Goal: Complete application form: Complete application form

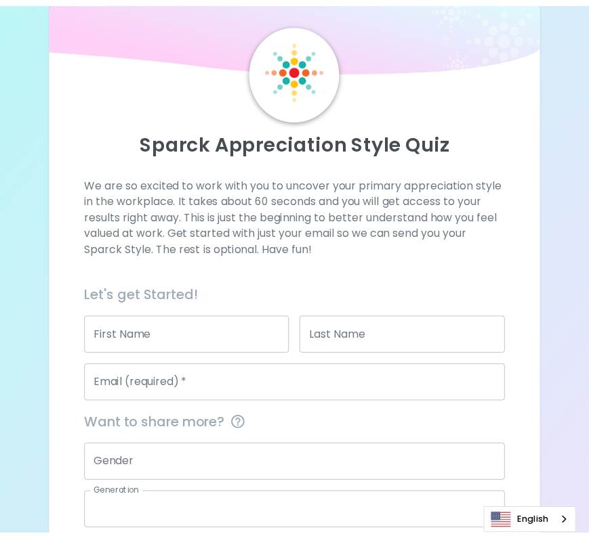
scroll to position [123, 0]
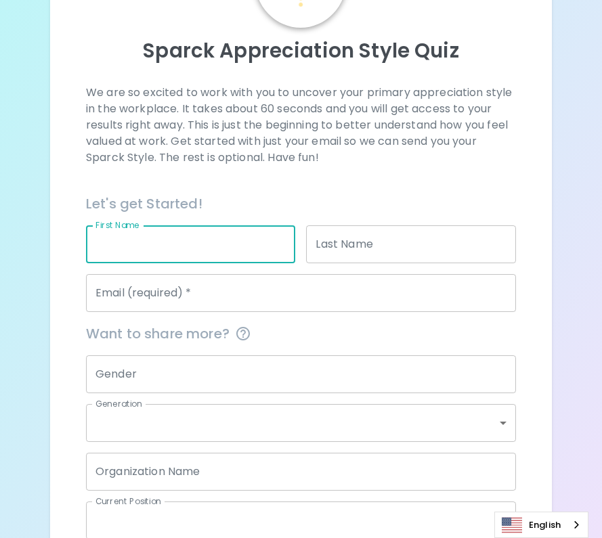
click at [275, 254] on input "First Name" at bounding box center [191, 245] width 210 height 38
type input "Kenlin"
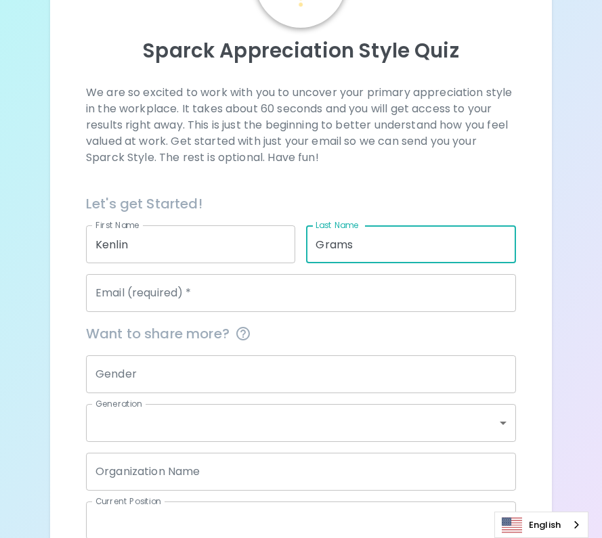
type input "Grams"
click at [228, 312] on input "Email (required)   *" at bounding box center [301, 293] width 430 height 38
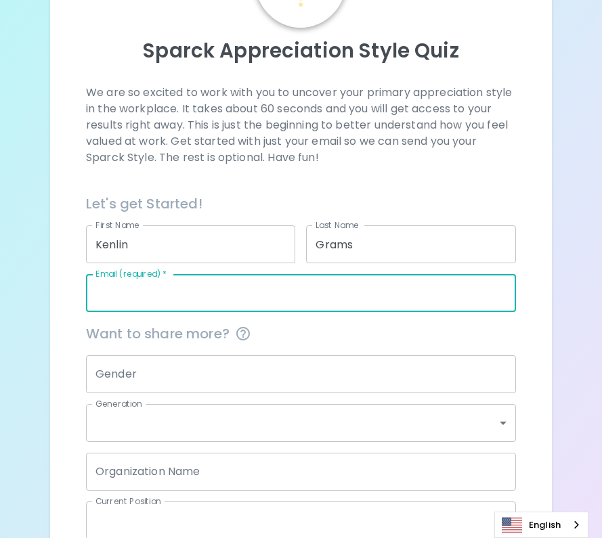
type input "[EMAIL_ADDRESS][DOMAIN_NAME]"
type input "Parent Connection of Family Services NEW-[GEOGRAPHIC_DATA]"
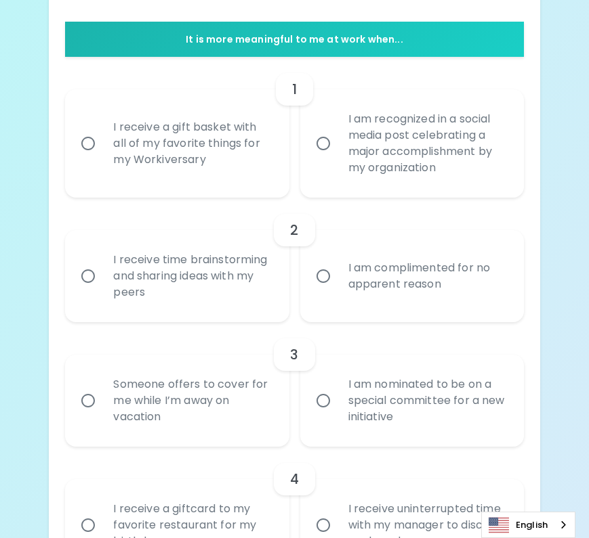
scroll to position [263, 0]
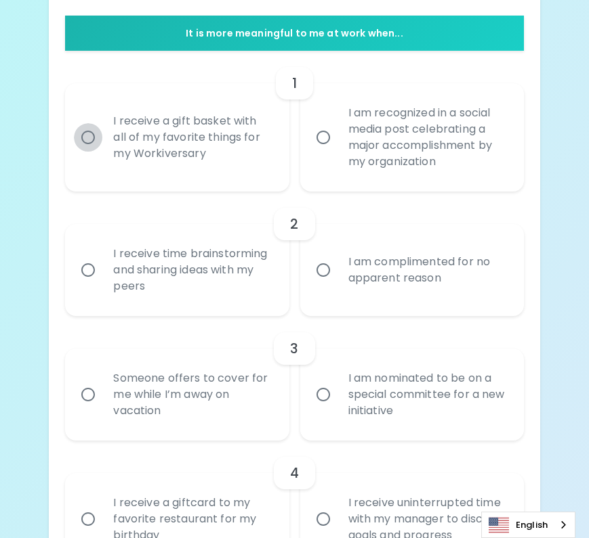
click at [89, 132] on input "I receive a gift basket with all of my favorite things for my Workiversary" at bounding box center [88, 137] width 28 height 28
radio input "true"
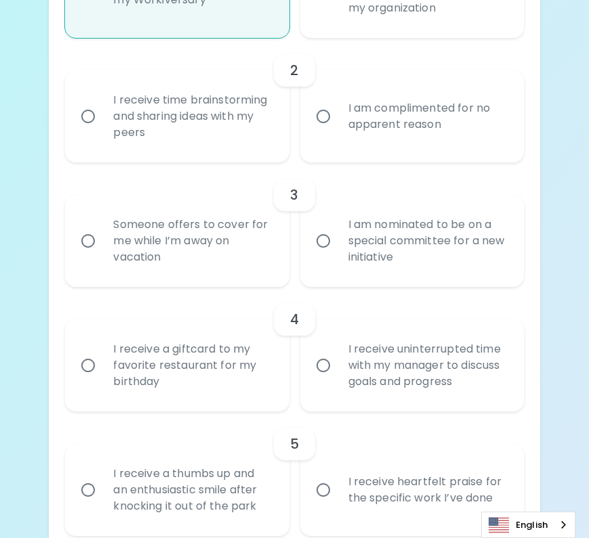
scroll to position [429, 0]
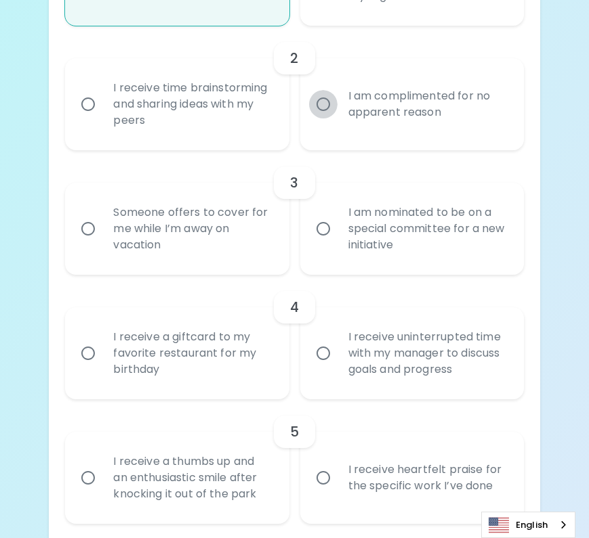
click at [324, 106] on input "I am complimented for no apparent reason" at bounding box center [323, 104] width 28 height 28
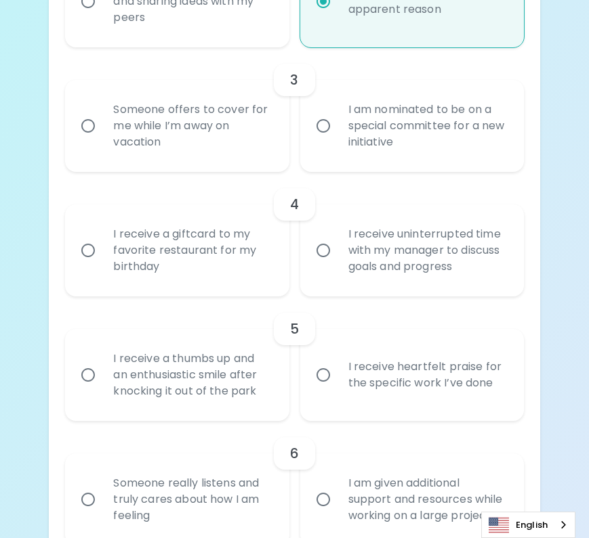
scroll to position [537, 0]
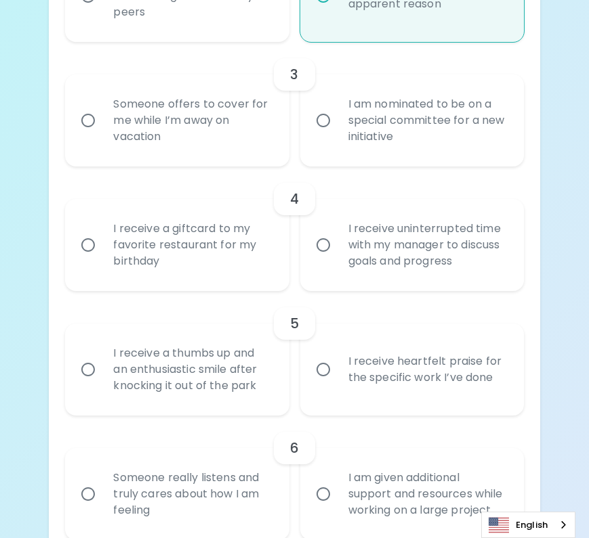
radio input "true"
click at [88, 122] on input "Someone offers to cover for me while I’m away on vacation" at bounding box center [88, 120] width 28 height 28
radio input "false"
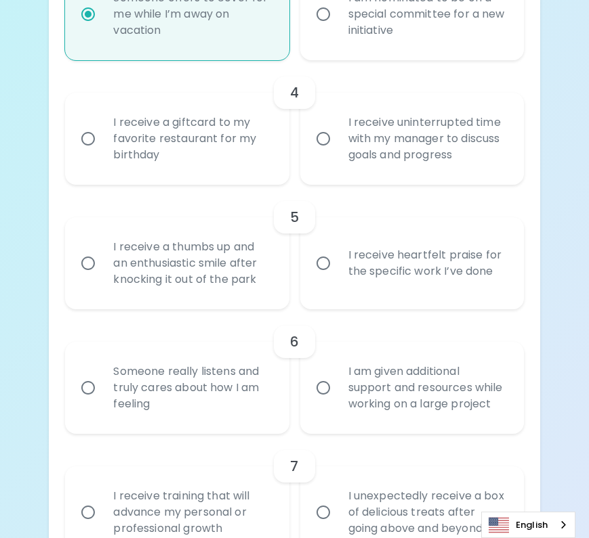
scroll to position [645, 0]
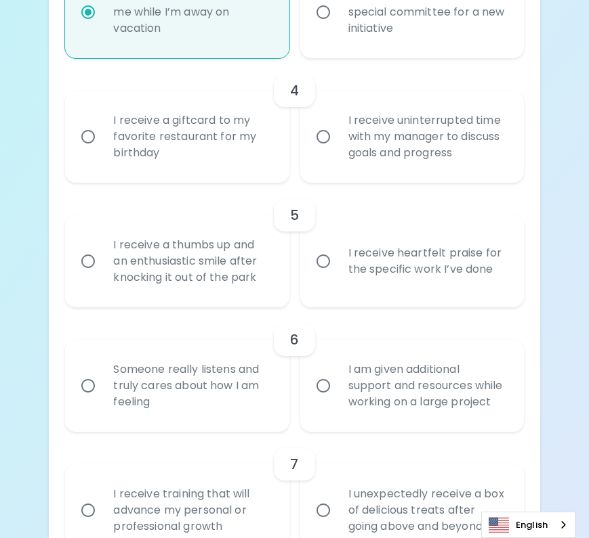
radio input "true"
click at [89, 142] on input "I receive a giftcard to my favorite restaurant for my birthday" at bounding box center [88, 137] width 28 height 28
radio input "false"
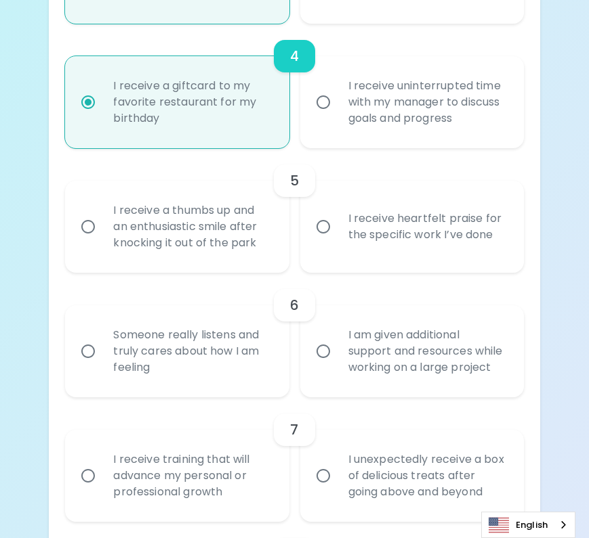
scroll to position [754, 0]
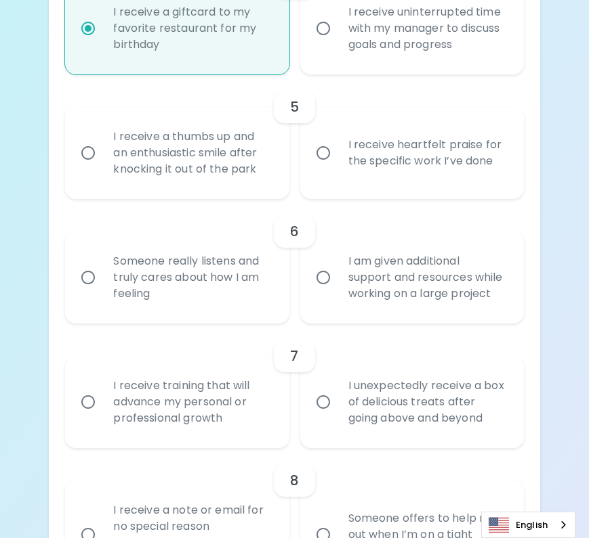
radio input "true"
click at [321, 147] on input "I receive heartfelt praise for the specific work I’ve done" at bounding box center [323, 153] width 28 height 28
radio input "false"
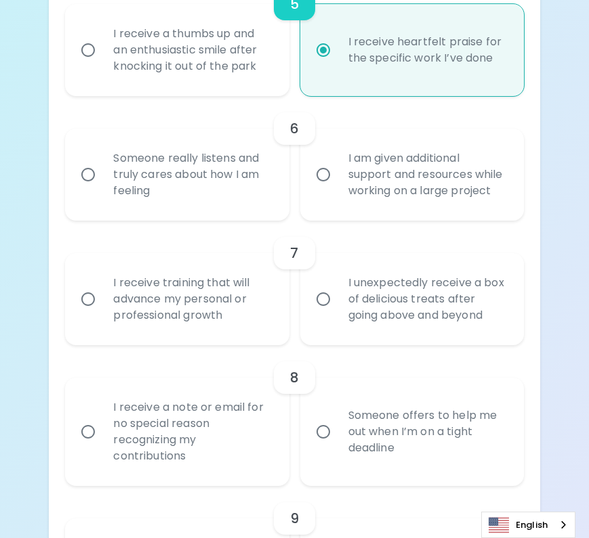
scroll to position [862, 0]
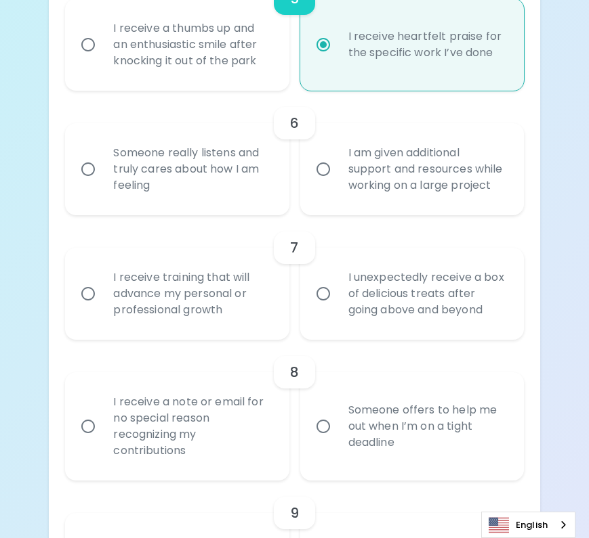
radio input "true"
click at [91, 167] on input "Someone really listens and truly cares about how I am feeling" at bounding box center [88, 169] width 28 height 28
radio input "false"
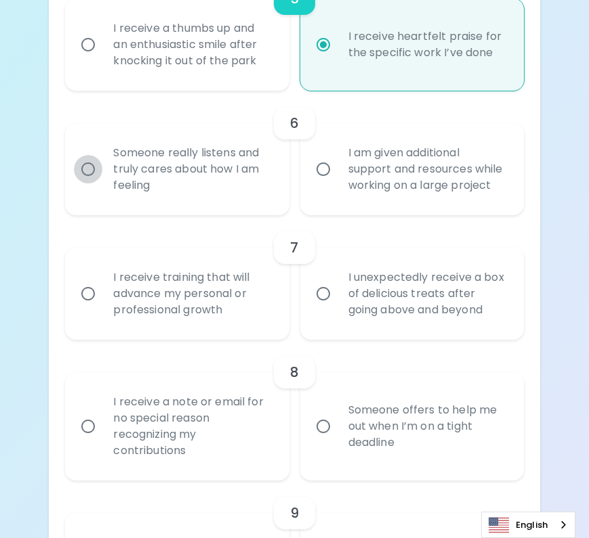
radio input "false"
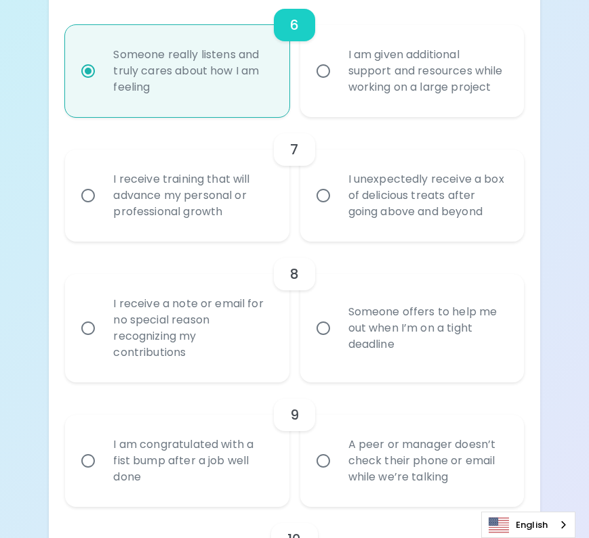
scroll to position [971, 0]
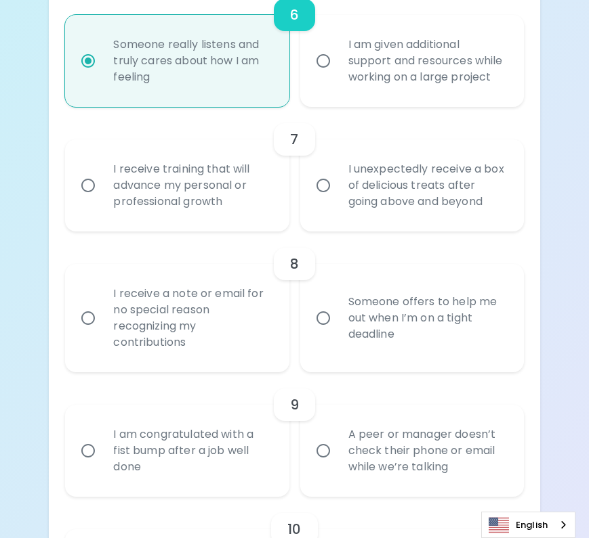
radio input "true"
click at [321, 189] on input "I unexpectedly receive a box of delicious treats after going above and beyond" at bounding box center [323, 185] width 28 height 28
radio input "false"
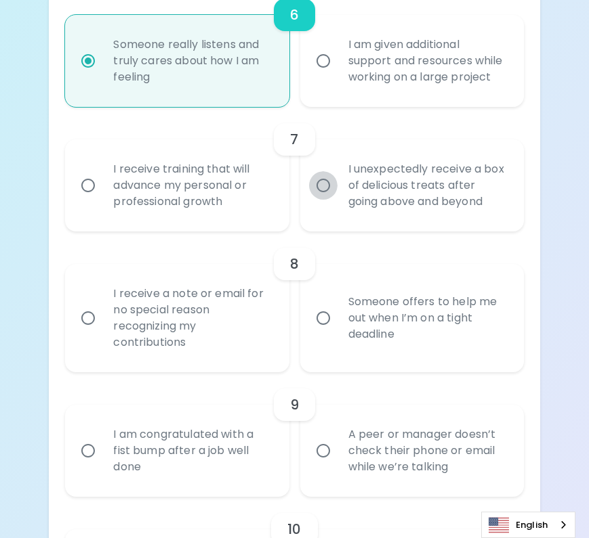
radio input "false"
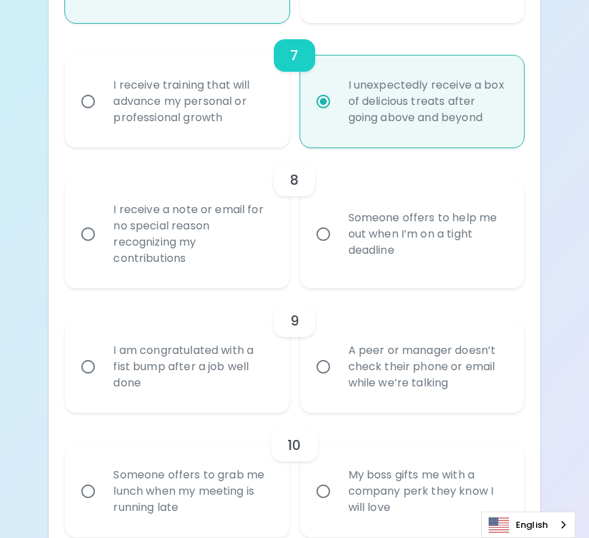
scroll to position [1079, 0]
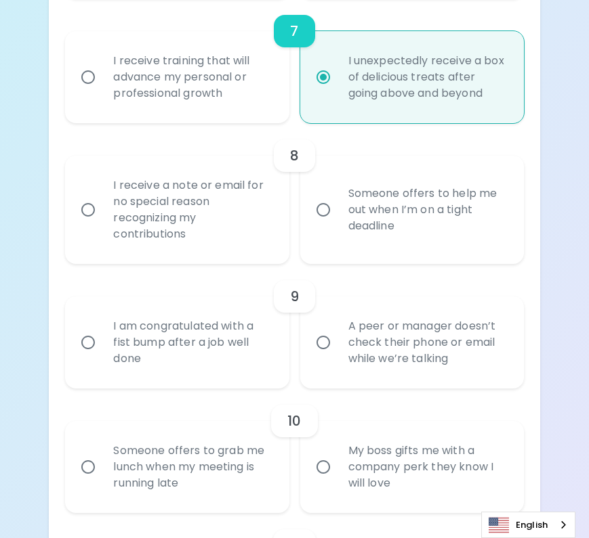
radio input "true"
click at [87, 211] on input "I receive a note or email for no special reason recognizing my contributions" at bounding box center [88, 210] width 28 height 28
radio input "false"
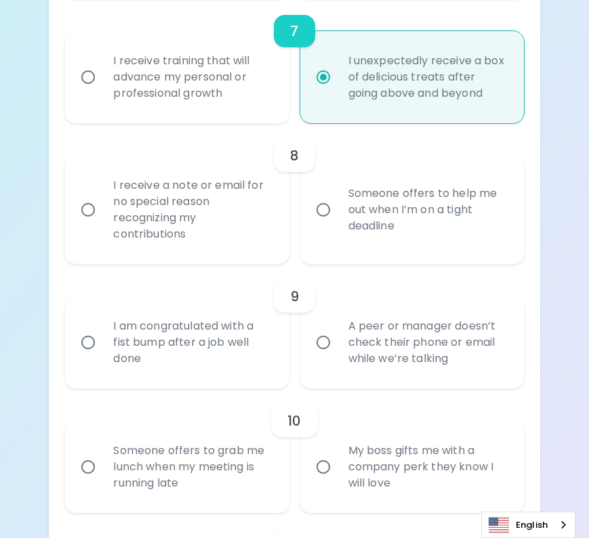
radio input "false"
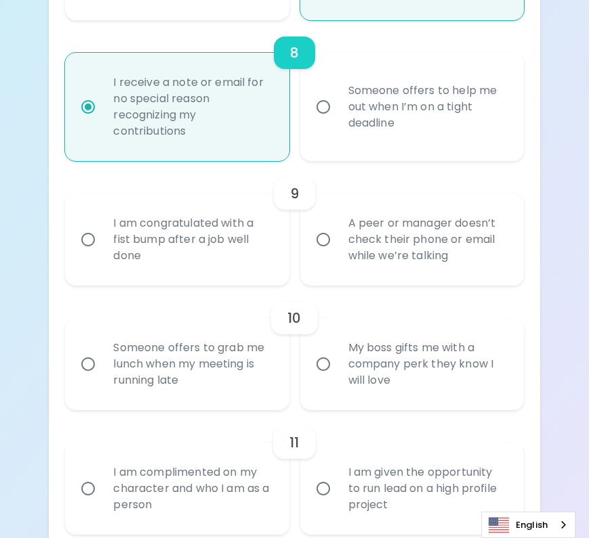
scroll to position [1187, 0]
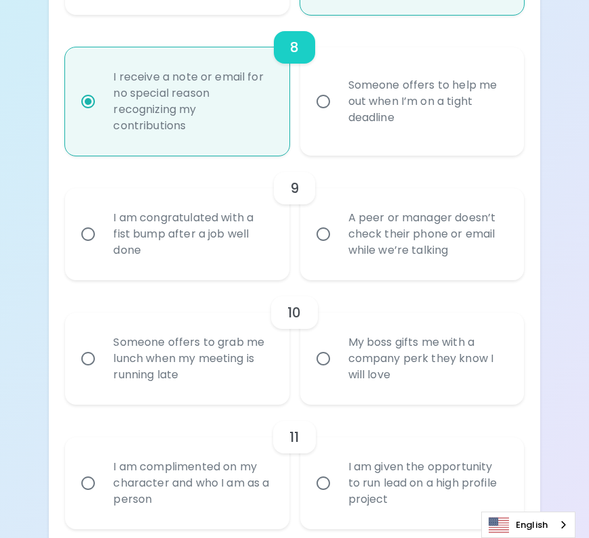
radio input "true"
click at [324, 231] on input "A peer or manager doesn’t check their phone or email while we’re talking" at bounding box center [323, 234] width 28 height 28
radio input "false"
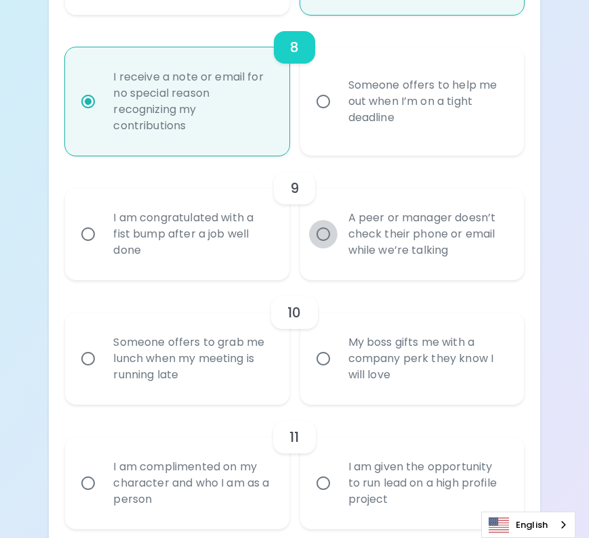
radio input "false"
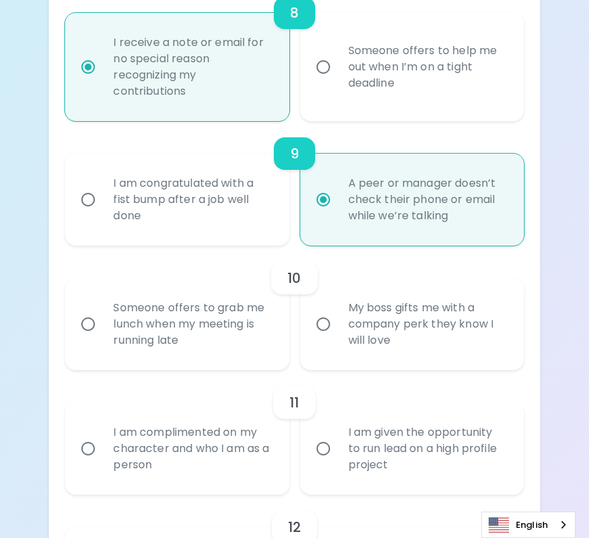
scroll to position [1296, 0]
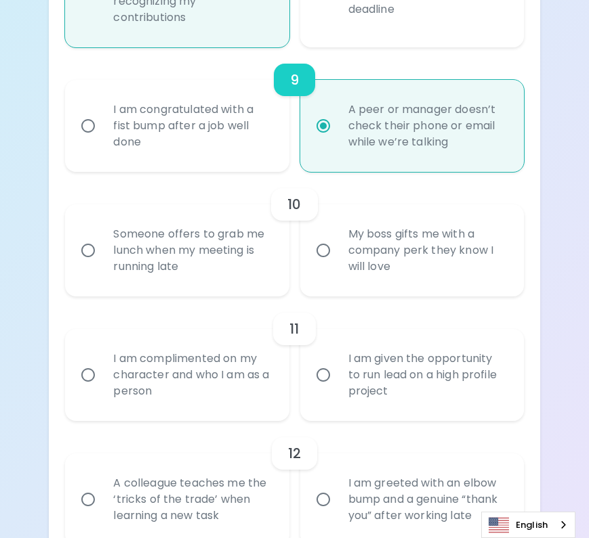
radio input "true"
click at [87, 253] on input "Someone offers to grab me lunch when my meeting is running late" at bounding box center [88, 250] width 28 height 28
radio input "false"
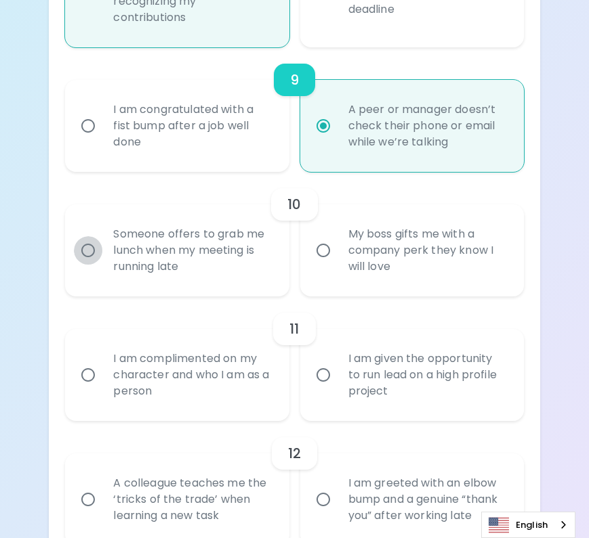
radio input "false"
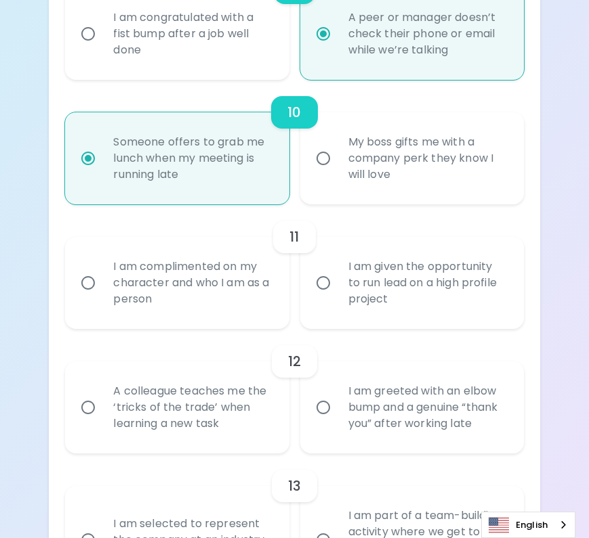
scroll to position [1404, 0]
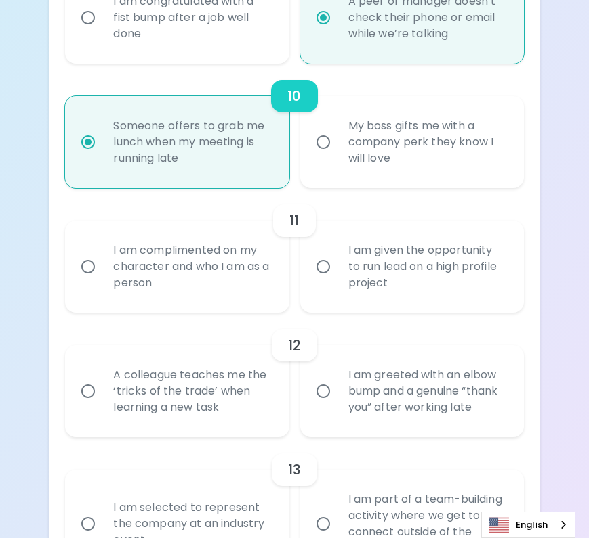
radio input "true"
click at [86, 265] on input "I am complimented on my character and who I am as a person" at bounding box center [88, 267] width 28 height 28
radio input "false"
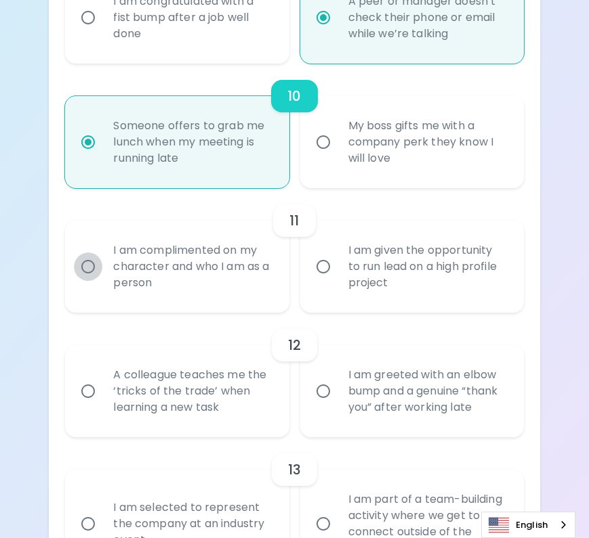
radio input "false"
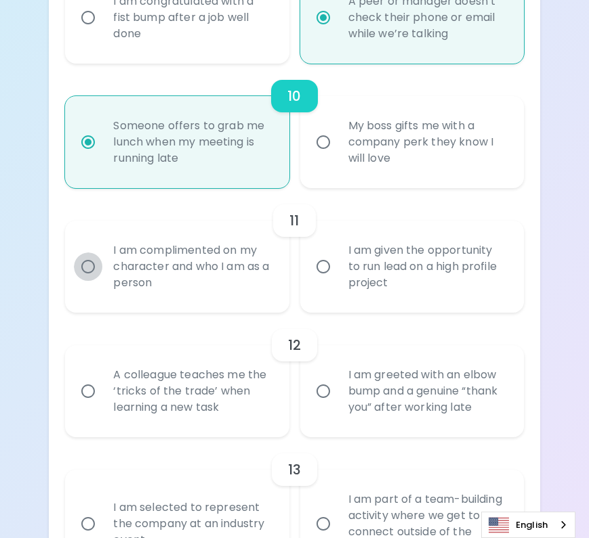
radio input "false"
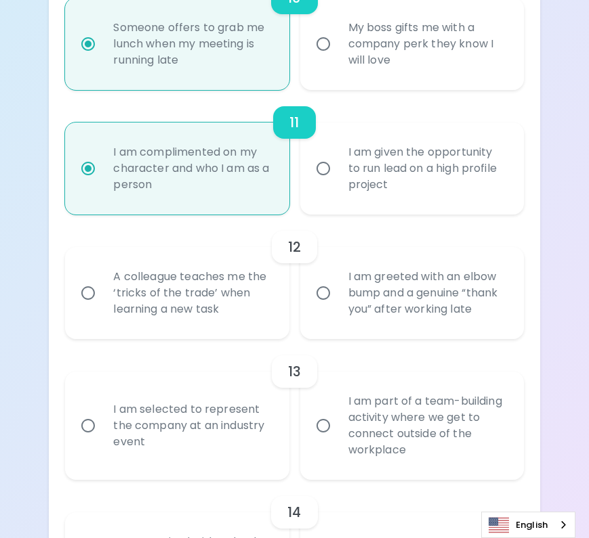
scroll to position [1512, 0]
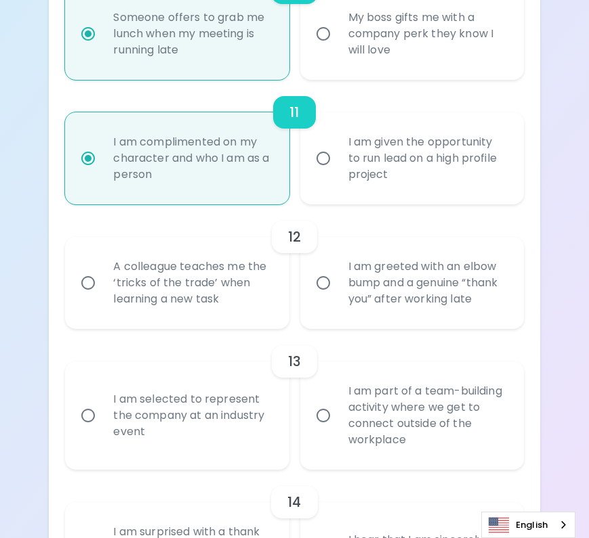
radio input "true"
click at [317, 279] on input "I am greeted with an elbow bump and a genuine “thank you” after working late" at bounding box center [323, 283] width 28 height 28
radio input "false"
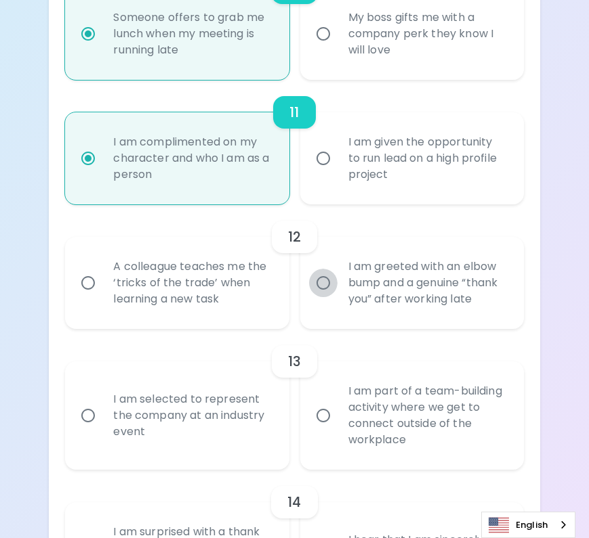
radio input "false"
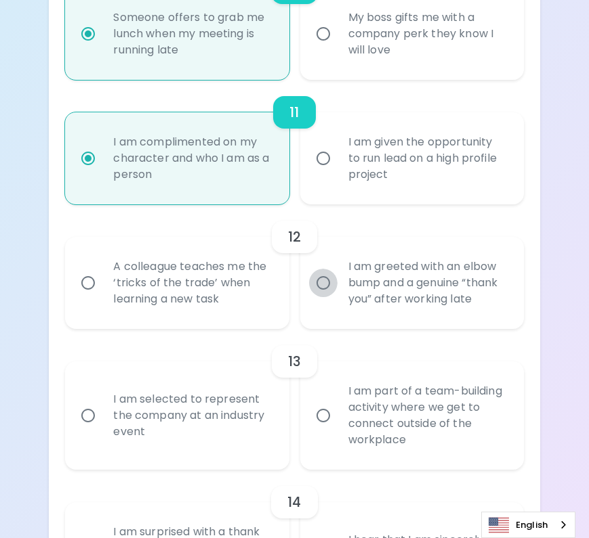
radio input "false"
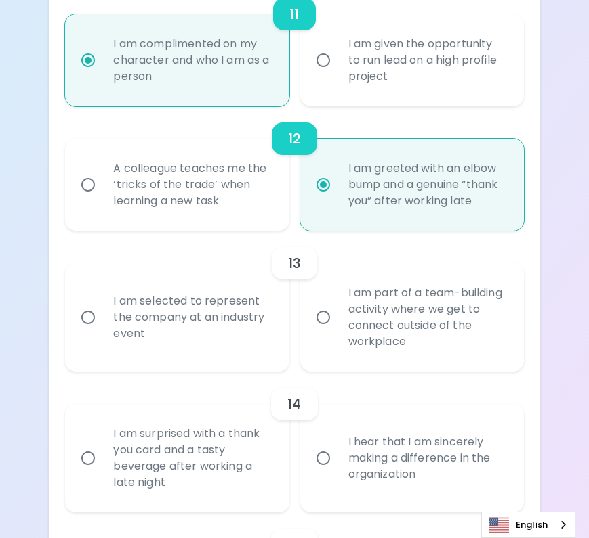
scroll to position [1621, 0]
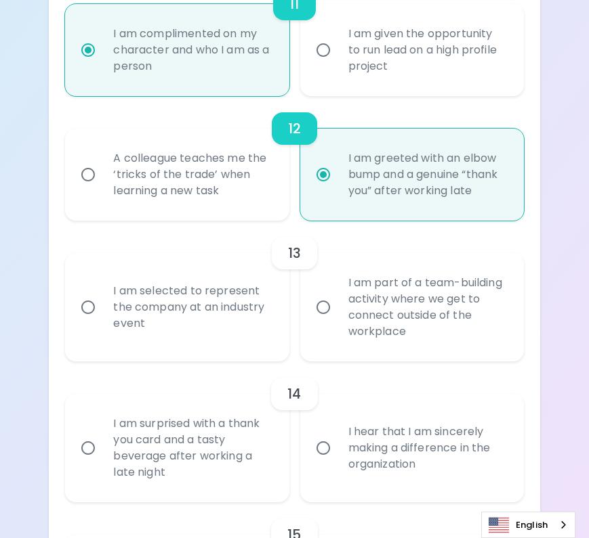
radio input "true"
click at [320, 305] on input "I am part of a team-building activity where we get to connect outside of the wo…" at bounding box center [323, 307] width 28 height 28
radio input "false"
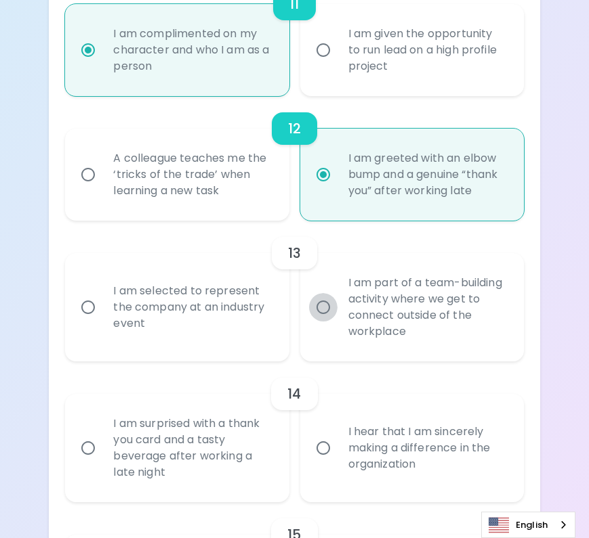
radio input "false"
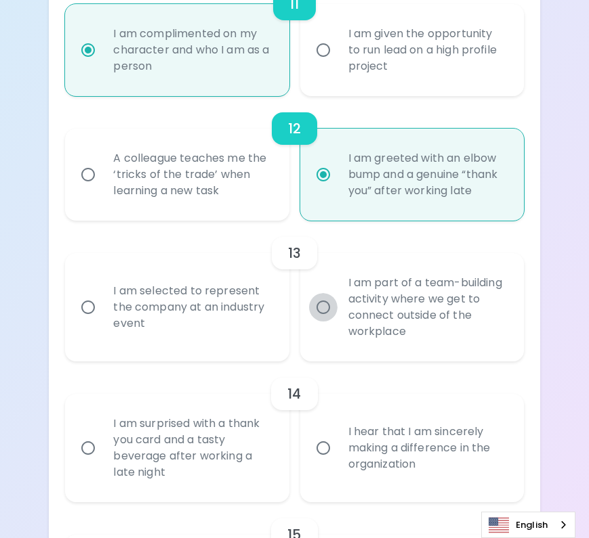
radio input "false"
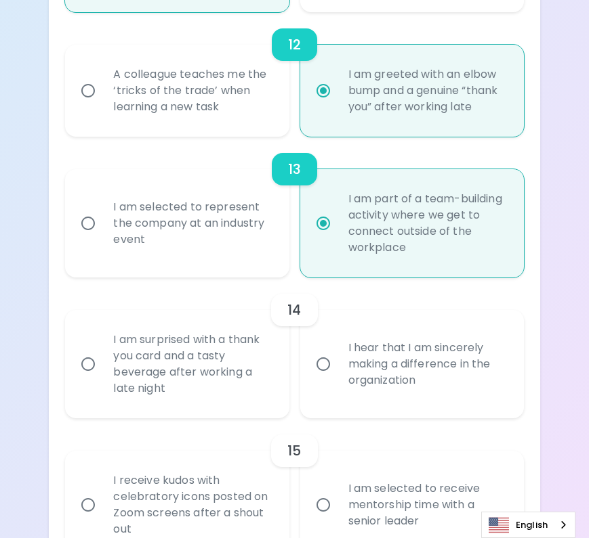
scroll to position [1729, 0]
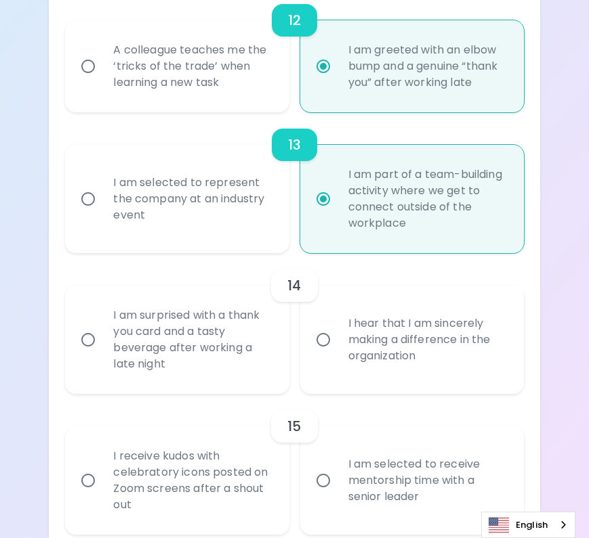
radio input "true"
click at [321, 339] on input "I hear that I am sincerely making a difference in the organization" at bounding box center [323, 340] width 28 height 28
radio input "false"
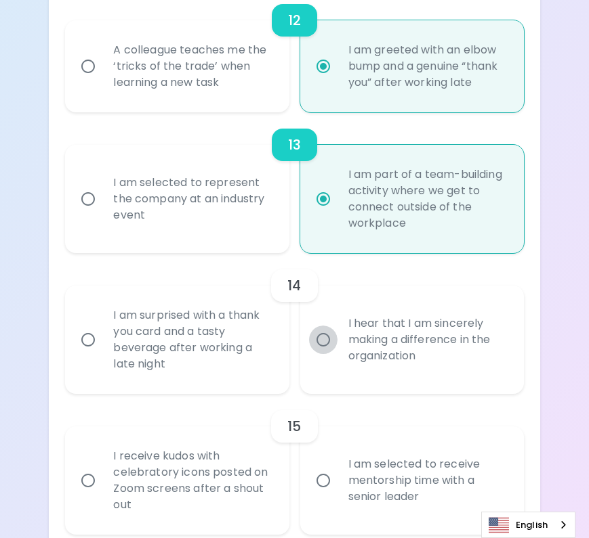
radio input "false"
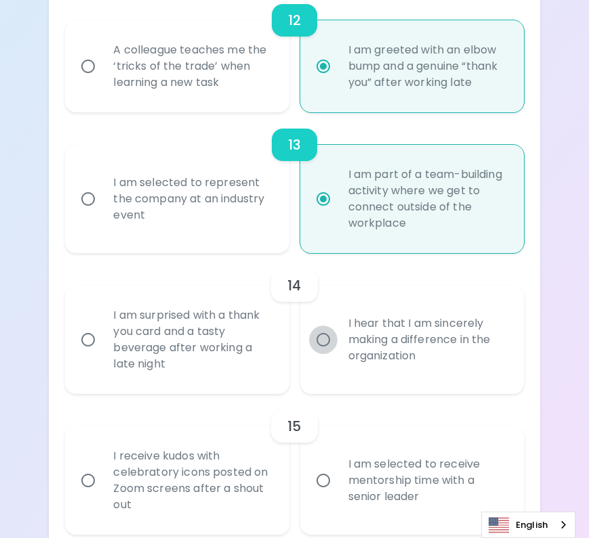
radio input "false"
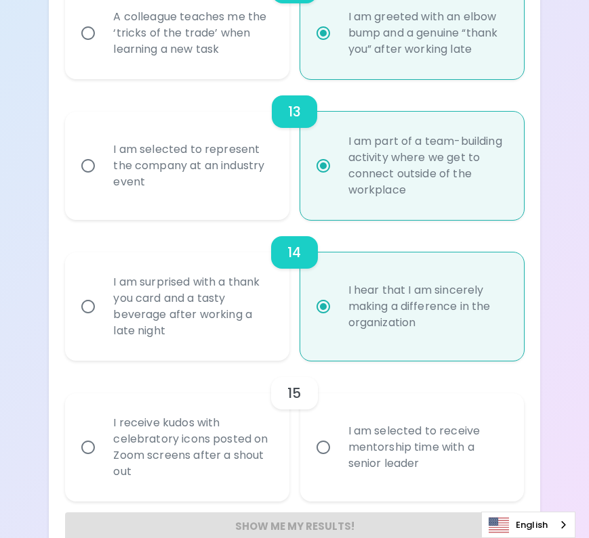
scroll to position [1792, 0]
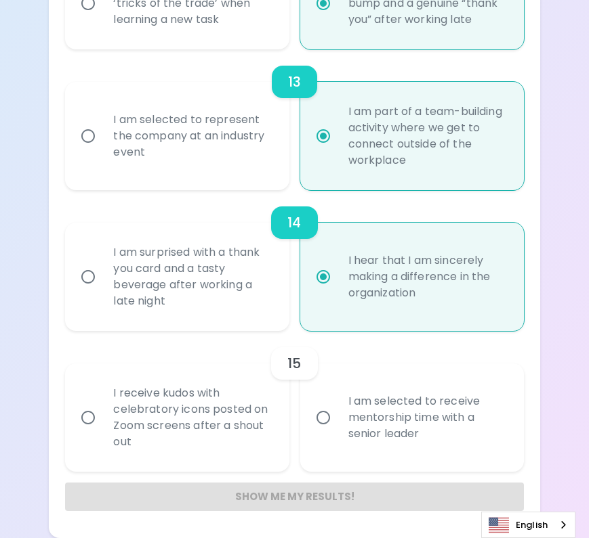
radio input "true"
click at [94, 410] on input "I receive kudos with celebratory icons posted on Zoom screens after a shout out" at bounding box center [88, 418] width 28 height 28
radio input "false"
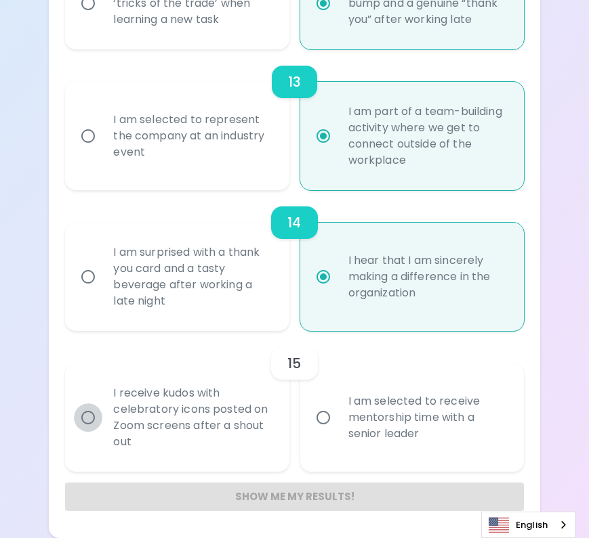
radio input "false"
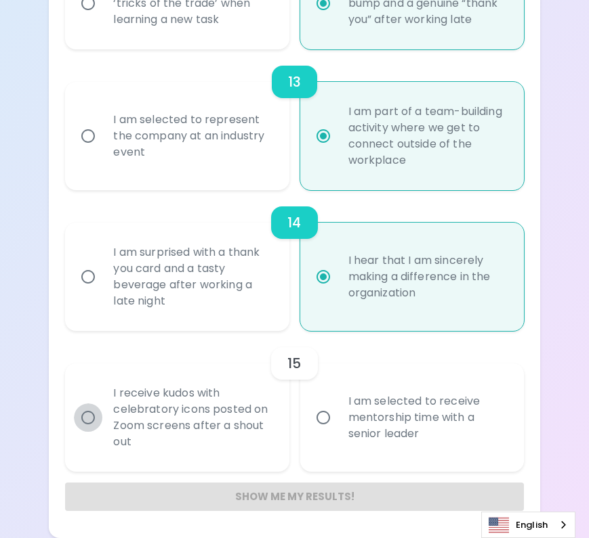
radio input "false"
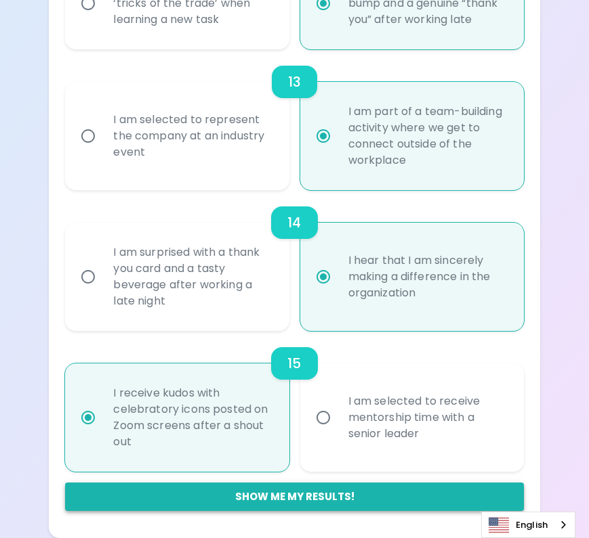
radio input "true"
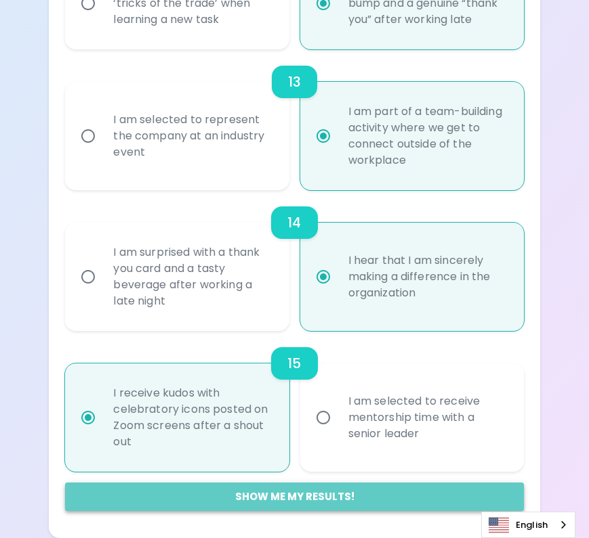
click at [326, 496] on button "Show me my results!" at bounding box center [294, 497] width 458 height 28
radio input "false"
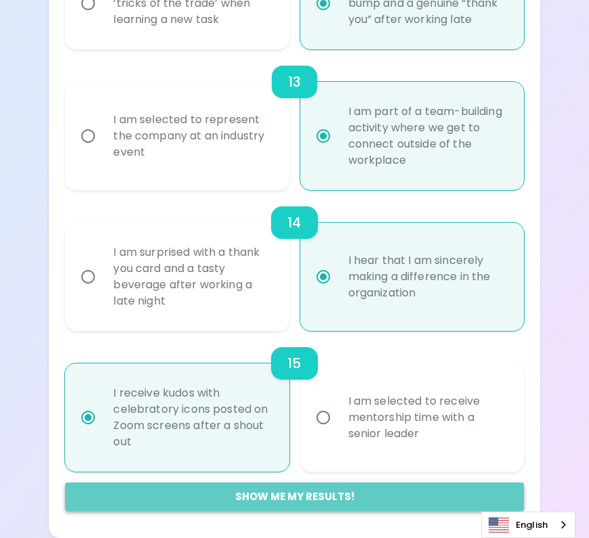
radio input "false"
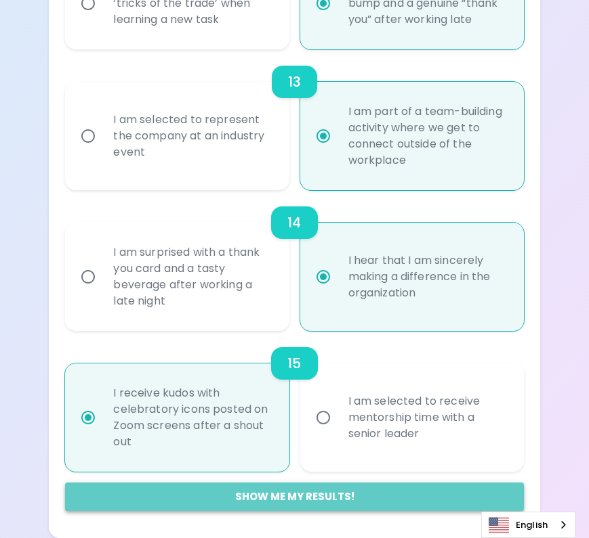
radio input "false"
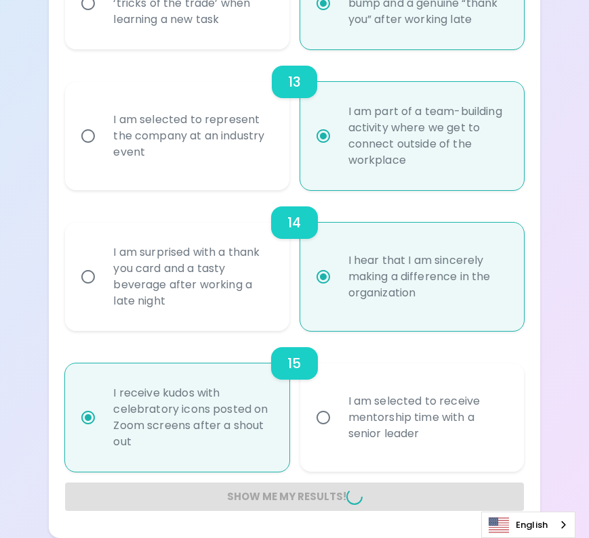
radio input "false"
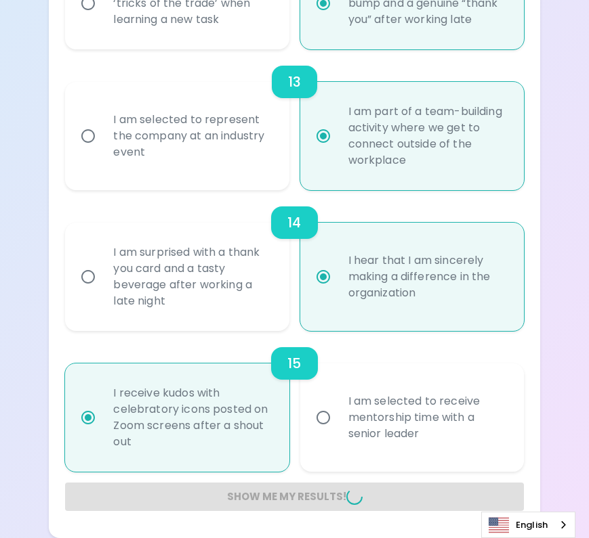
radio input "false"
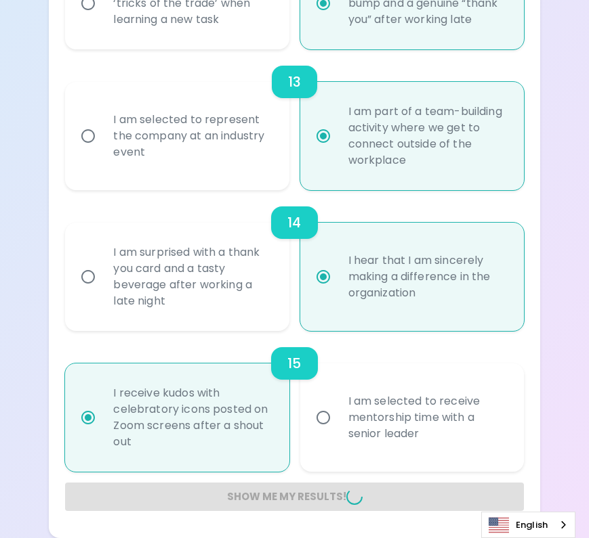
radio input "false"
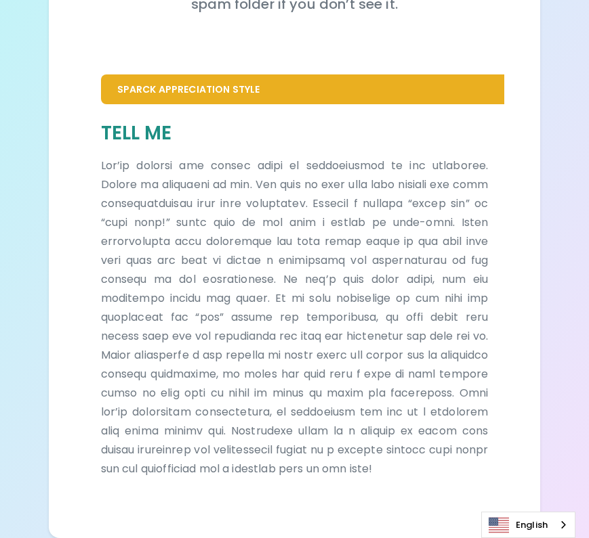
scroll to position [255, 0]
